Goal: Information Seeking & Learning: Find specific fact

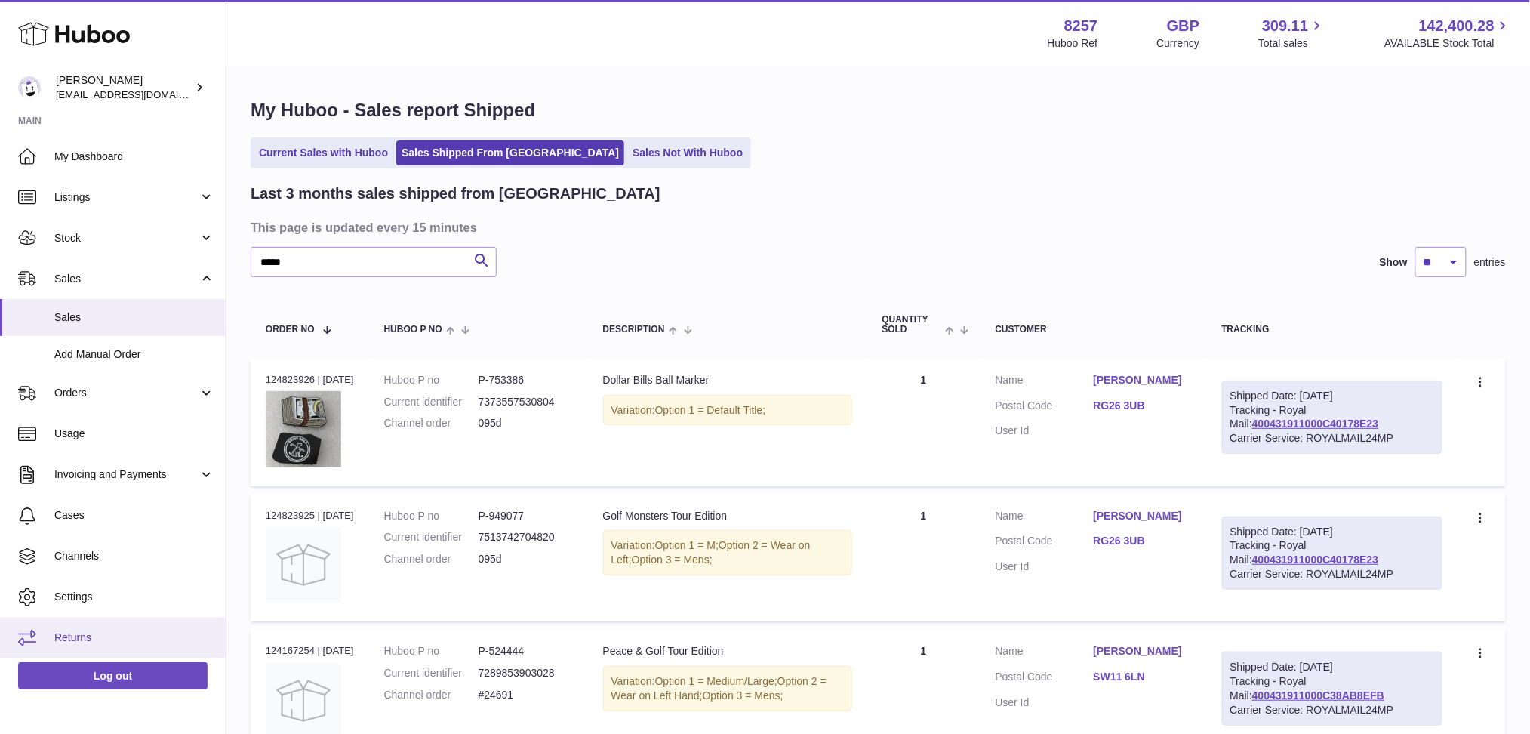
click at [89, 627] on link "Returns" at bounding box center [113, 638] width 226 height 41
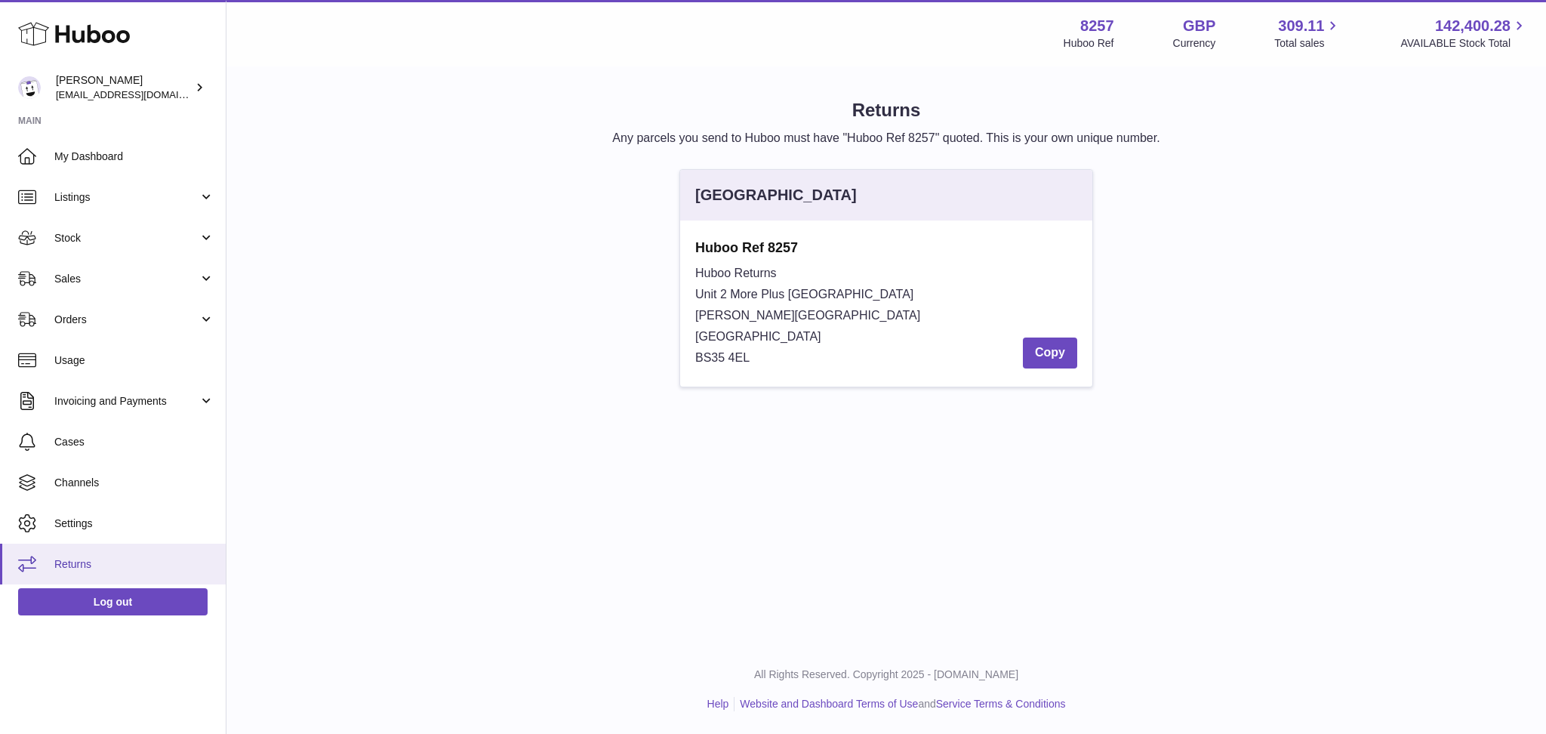
click at [66, 559] on span "Returns" at bounding box center [134, 564] width 160 height 14
drag, startPoint x: 820, startPoint y: 244, endPoint x: 689, endPoint y: 248, distance: 130.7
click at [689, 248] on div "Huboo Ref 8257 Huboo Returns Unit 2 More [GEOGRAPHIC_DATA][STREET_ADDRESS][PERS…" at bounding box center [886, 303] width 412 height 166
copy strong "Huboo Ref 8257"
drag, startPoint x: 861, startPoint y: 280, endPoint x: 696, endPoint y: 292, distance: 165.8
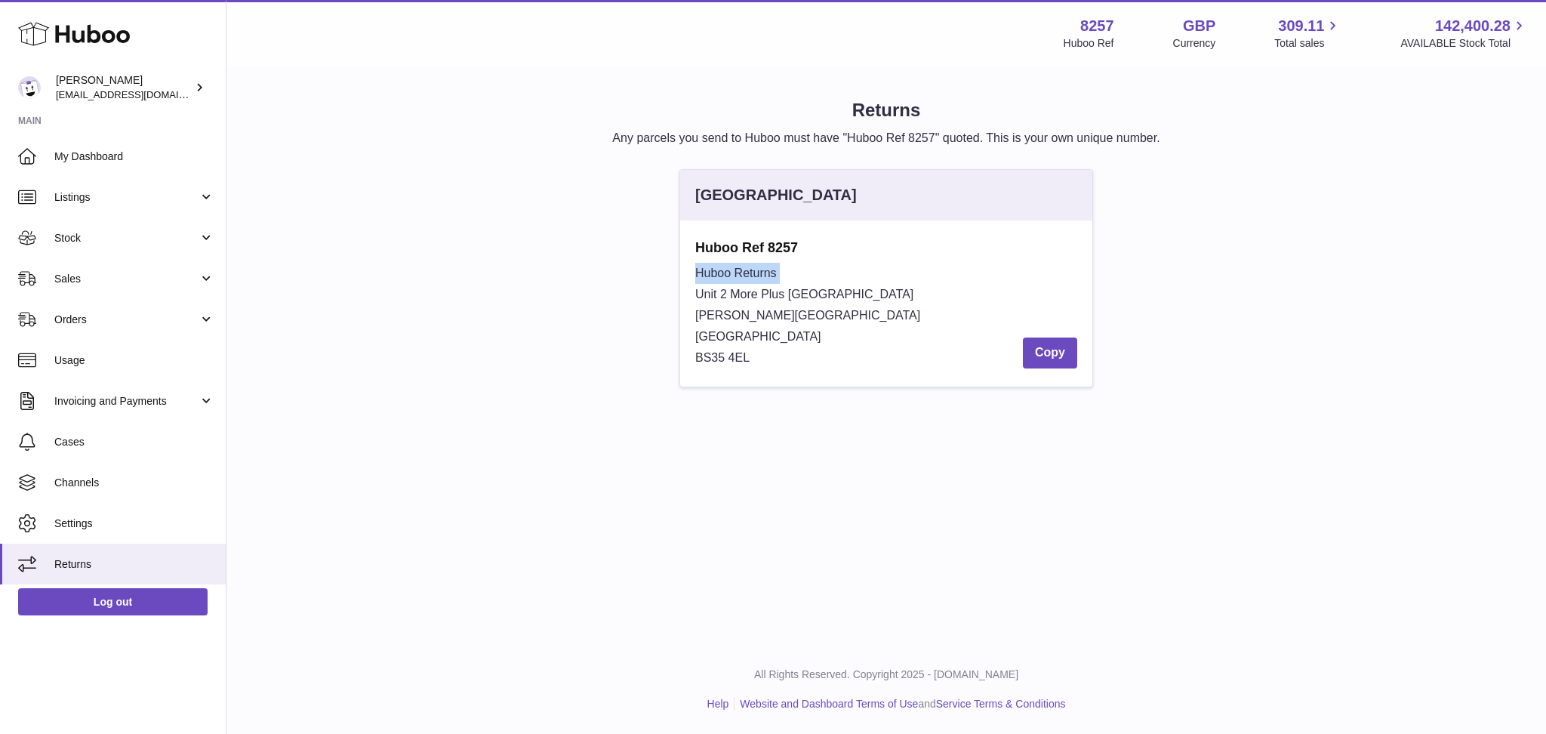
click at [696, 292] on div "Huboo Returns Unit 2 [GEOGRAPHIC_DATA][STREET_ADDRESS][PERSON_NAME] Copy" at bounding box center [886, 316] width 382 height 106
drag, startPoint x: 886, startPoint y: 288, endPoint x: 696, endPoint y: 288, distance: 190.3
click at [696, 288] on div "Huboo Returns Unit 2 [GEOGRAPHIC_DATA][STREET_ADDRESS][PERSON_NAME] Copy" at bounding box center [886, 316] width 382 height 106
copy span "Unit 2 More Plus [GEOGRAPHIC_DATA]"
drag, startPoint x: 776, startPoint y: 331, endPoint x: 677, endPoint y: 336, distance: 99.0
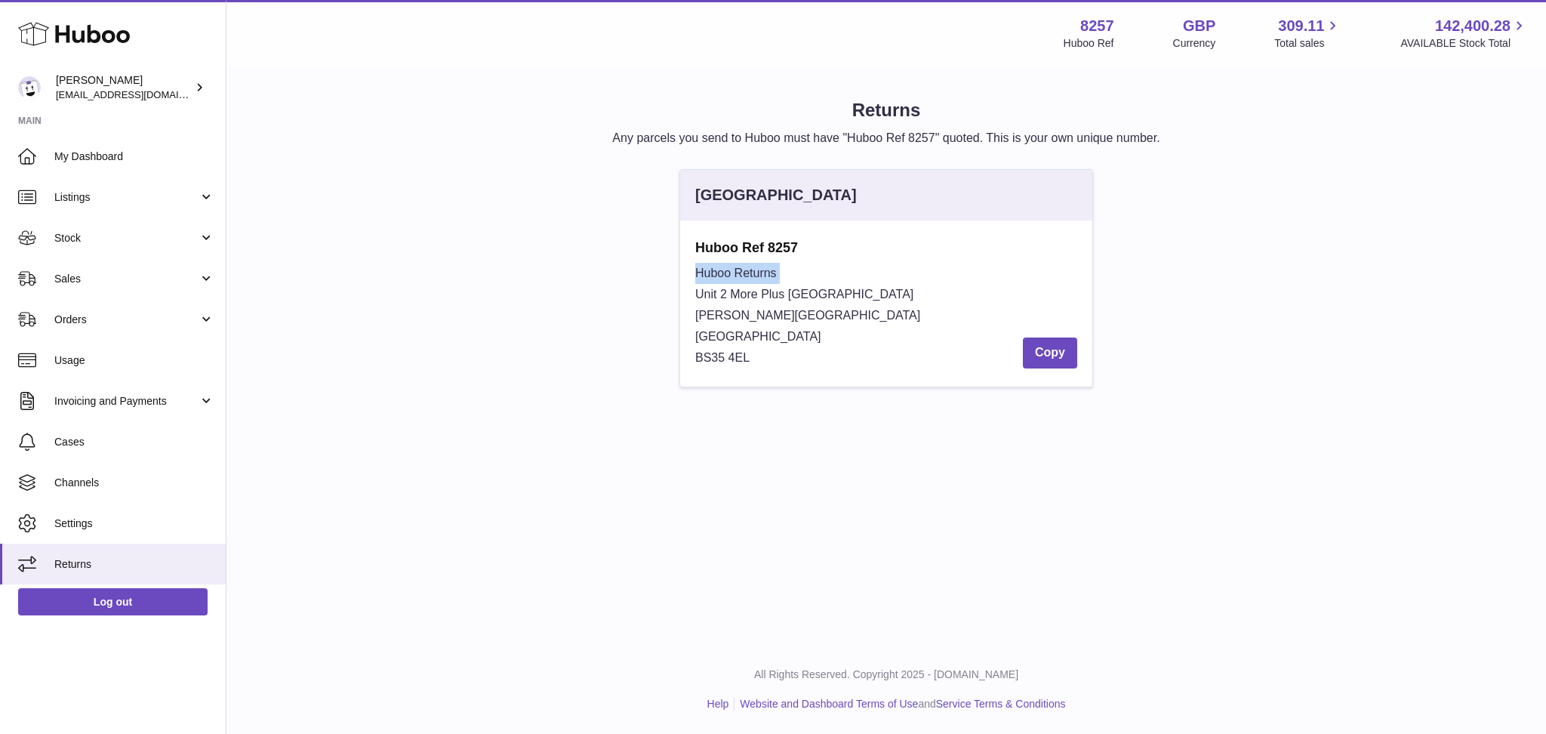
click at [677, 336] on div "[GEOGRAPHIC_DATA] Huboo Ref 8257 Huboo Returns Unit 2 More [GEOGRAPHIC_DATA][ST…" at bounding box center [886, 285] width 429 height 233
copy span "[GEOGRAPHIC_DATA]"
drag, startPoint x: 778, startPoint y: 353, endPoint x: 690, endPoint y: 354, distance: 88.3
click at [690, 354] on div "Huboo Ref 8257 Huboo Returns Unit 2 More [GEOGRAPHIC_DATA][STREET_ADDRESS][PERS…" at bounding box center [886, 303] width 412 height 166
copy span "BS35 4EL"
